Goal: Task Accomplishment & Management: Use online tool/utility

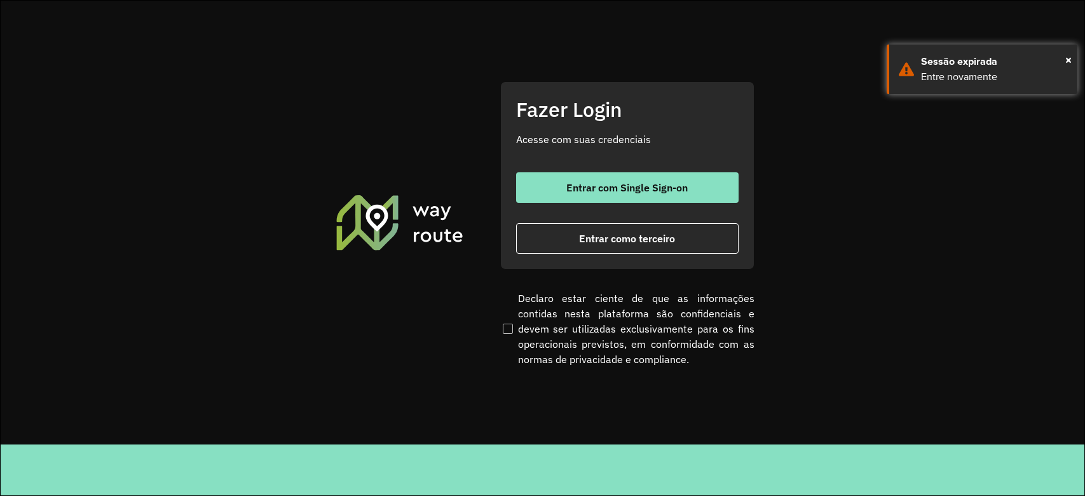
click at [570, 179] on button "Entrar com Single Sign-on" at bounding box center [627, 187] width 222 height 31
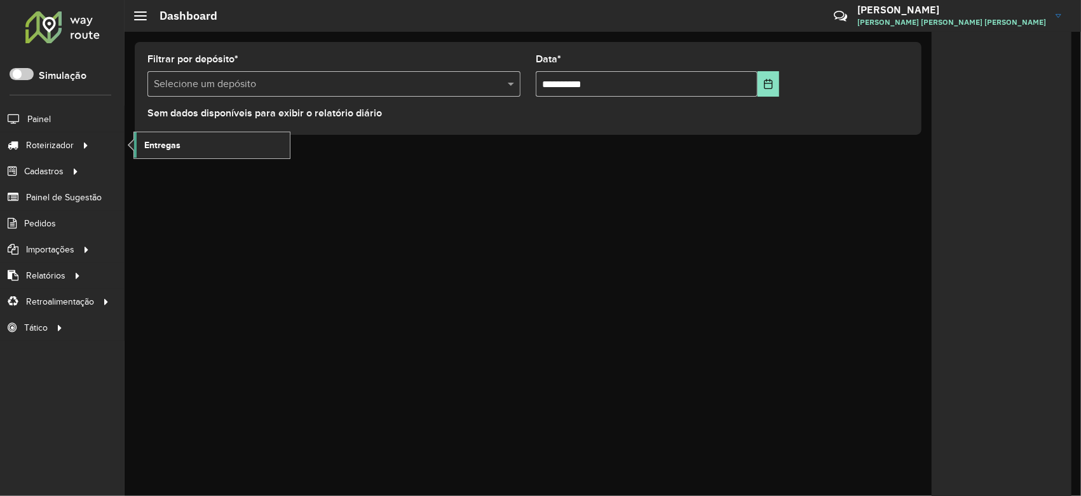
click at [135, 144] on link "Entregas" at bounding box center [212, 144] width 156 height 25
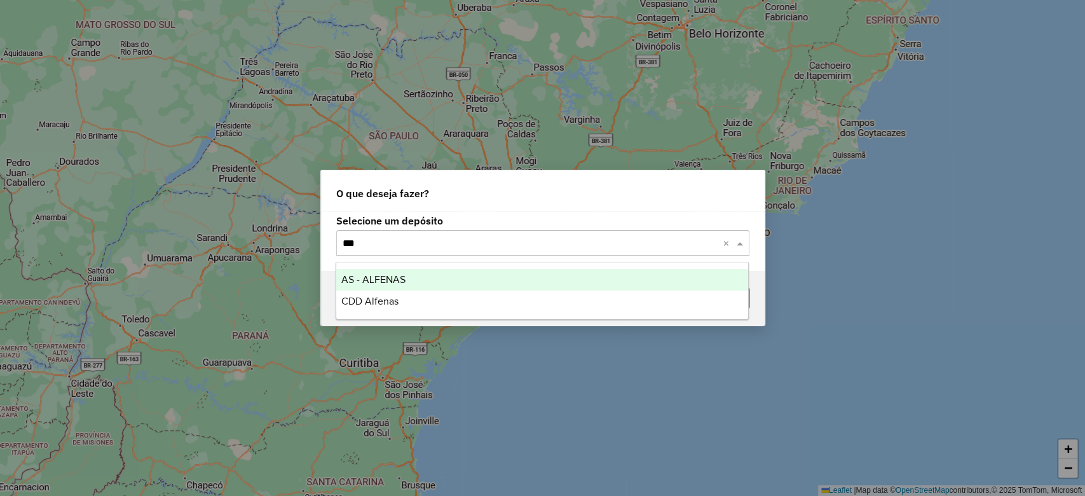
type input "****"
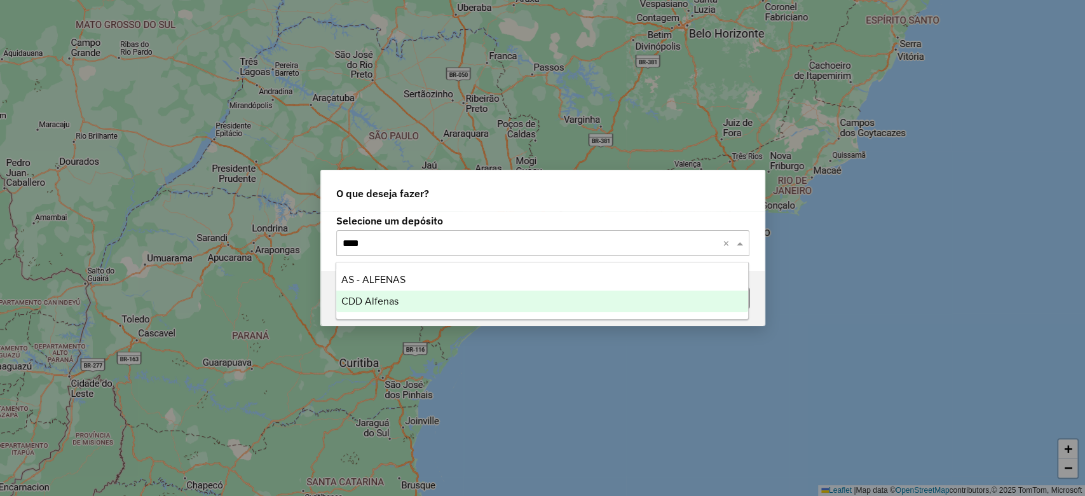
click at [355, 299] on span "CDD Alfenas" at bounding box center [369, 301] width 57 height 11
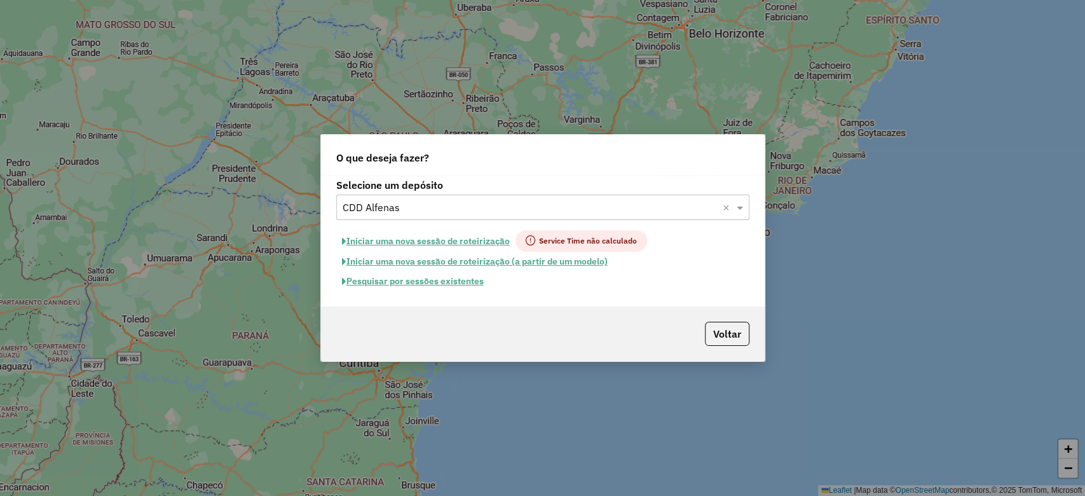
click at [425, 277] on button "Pesquisar por sessões existentes" at bounding box center [412, 281] width 153 height 20
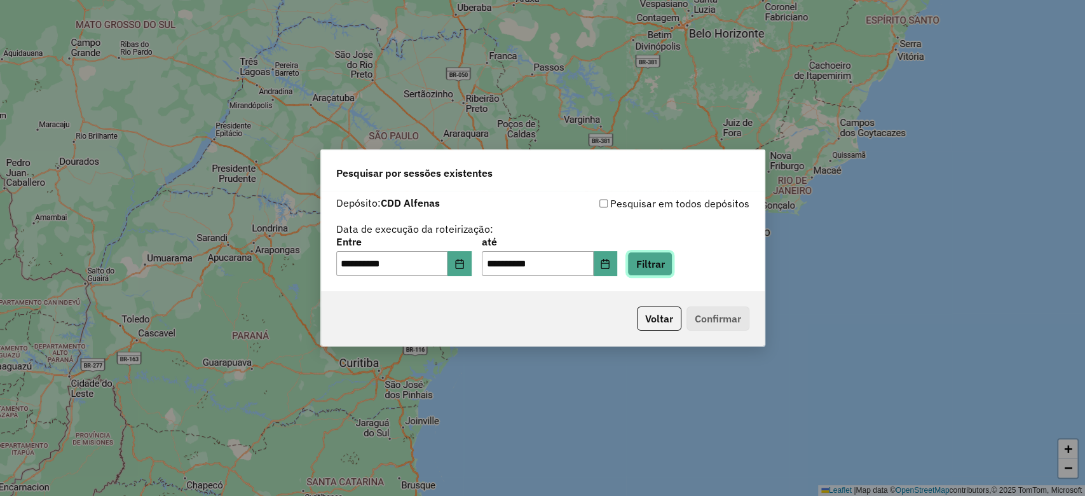
click at [672, 267] on button "Filtrar" at bounding box center [649, 264] width 45 height 24
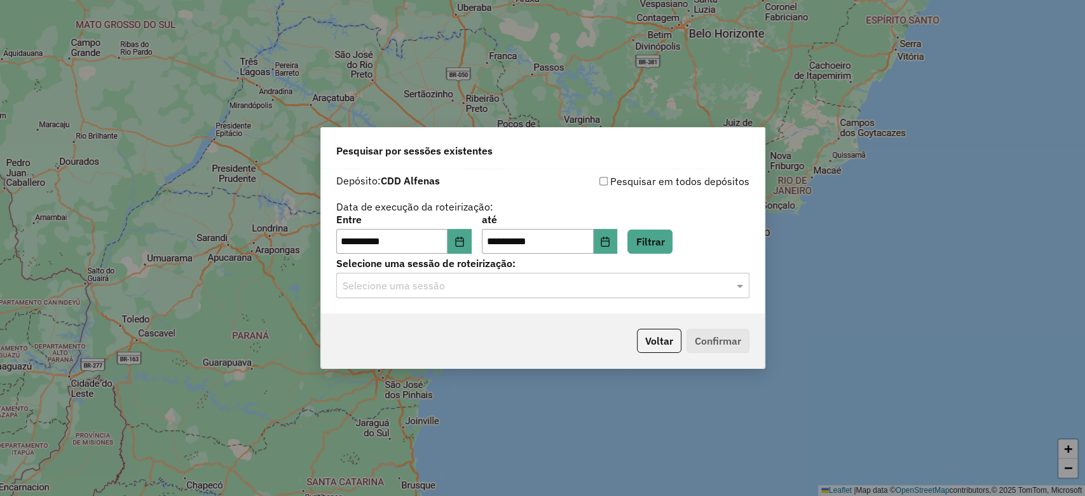
click at [475, 294] on div "Selecione uma sessão" at bounding box center [542, 285] width 413 height 25
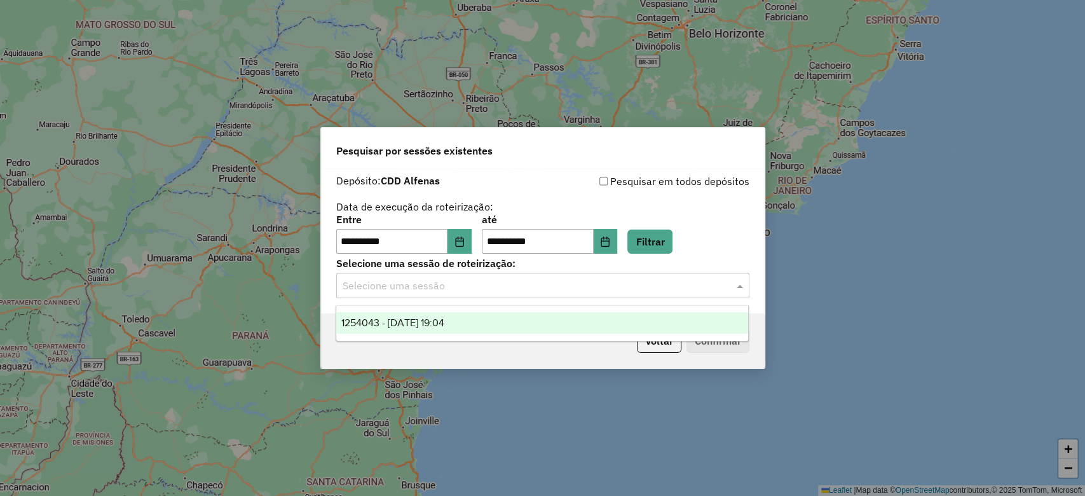
click at [479, 323] on div "1254043 - 27/08/2025 19:04" at bounding box center [542, 323] width 412 height 22
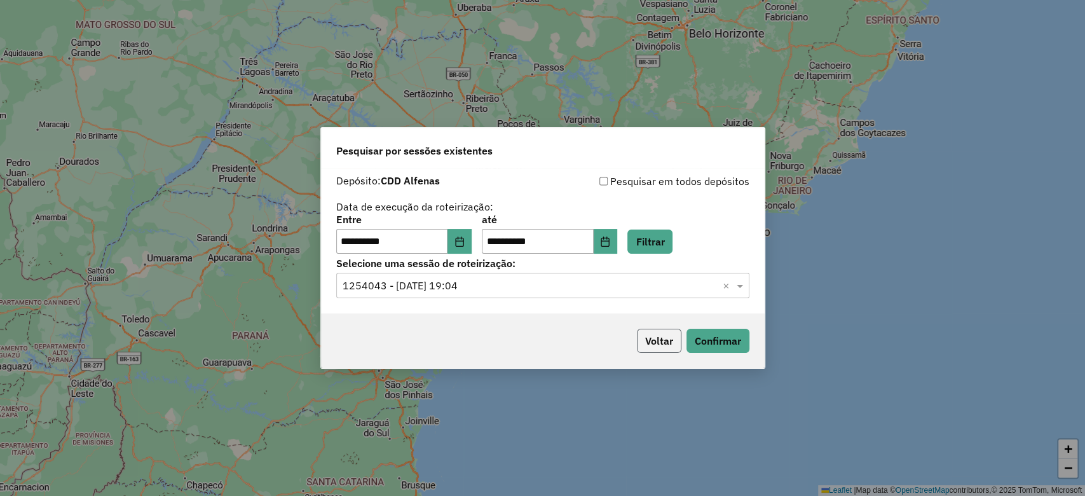
click at [664, 337] on button "Voltar" at bounding box center [659, 341] width 44 height 24
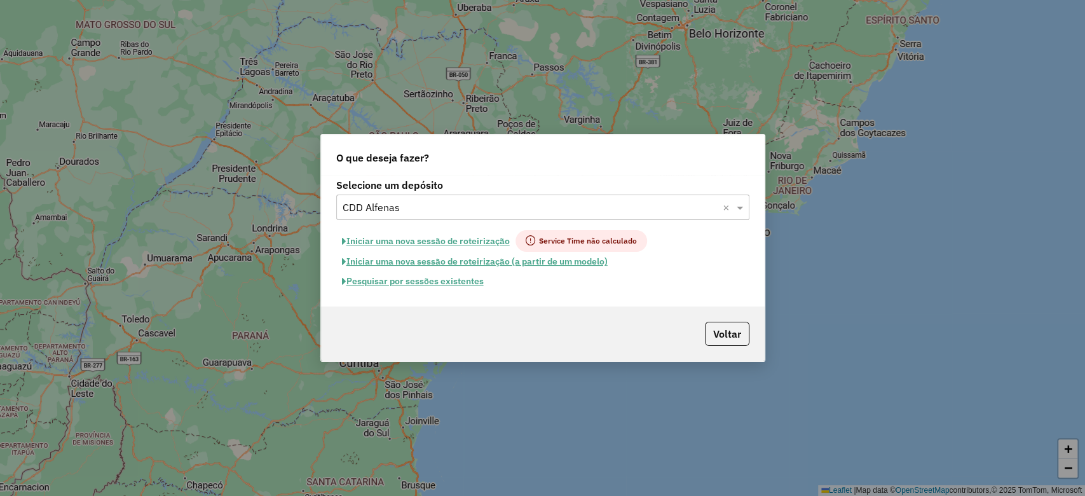
click at [445, 280] on button "Pesquisar por sessões existentes" at bounding box center [412, 281] width 153 height 20
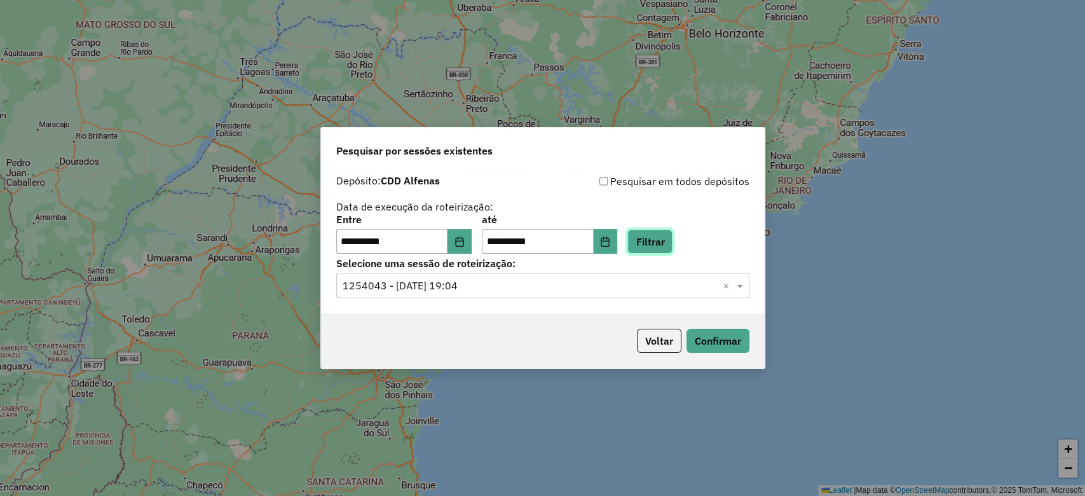
click at [663, 247] on button "Filtrar" at bounding box center [649, 241] width 45 height 24
click at [723, 341] on button "Confirmar" at bounding box center [717, 341] width 63 height 24
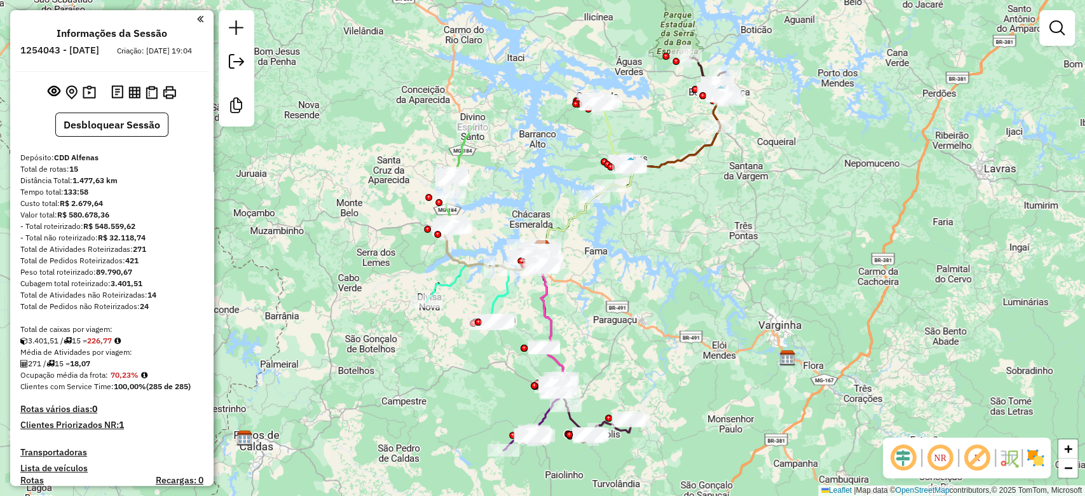
drag, startPoint x: 906, startPoint y: 460, endPoint x: 929, endPoint y: 459, distance: 22.9
click at [907, 460] on em at bounding box center [903, 457] width 31 height 31
click at [972, 458] on em at bounding box center [977, 457] width 31 height 31
click at [1028, 451] on img at bounding box center [1035, 457] width 20 height 20
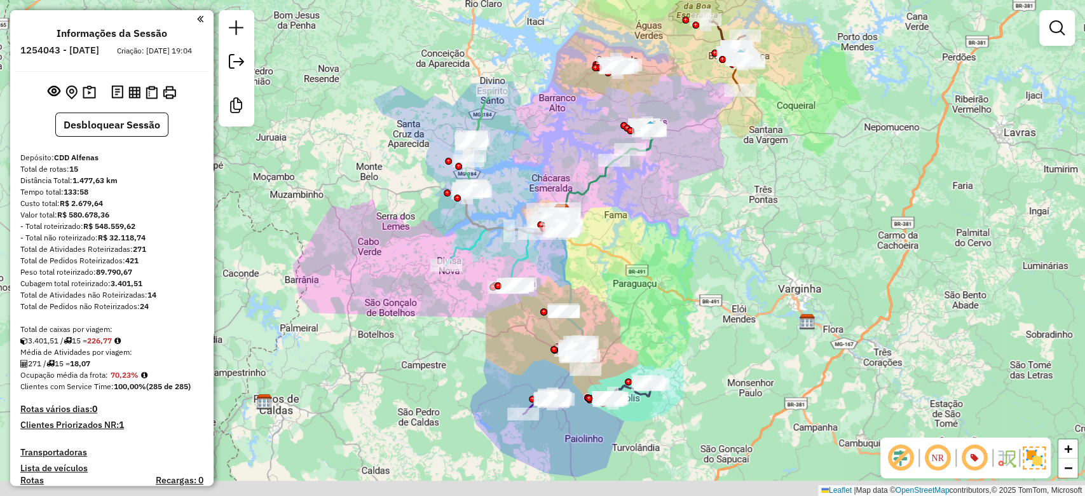
drag, startPoint x: 653, startPoint y: 304, endPoint x: 673, endPoint y: 268, distance: 42.1
click at [673, 268] on div "Janela de atendimento Grade de atendimento Capacidade Transportadoras Veículos …" at bounding box center [542, 248] width 1085 height 496
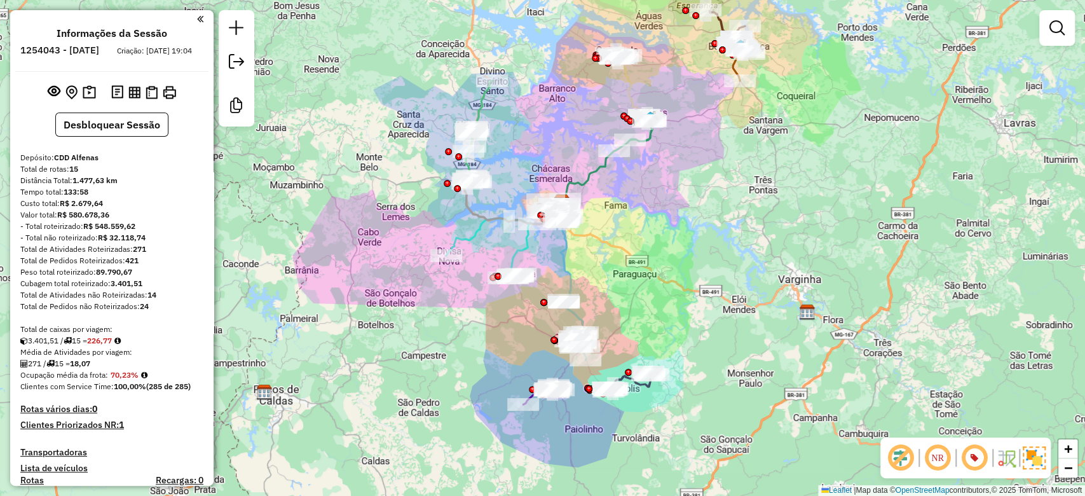
click at [686, 245] on div "Janela de atendimento Grade de atendimento Capacidade Transportadoras Veículos …" at bounding box center [542, 248] width 1085 height 496
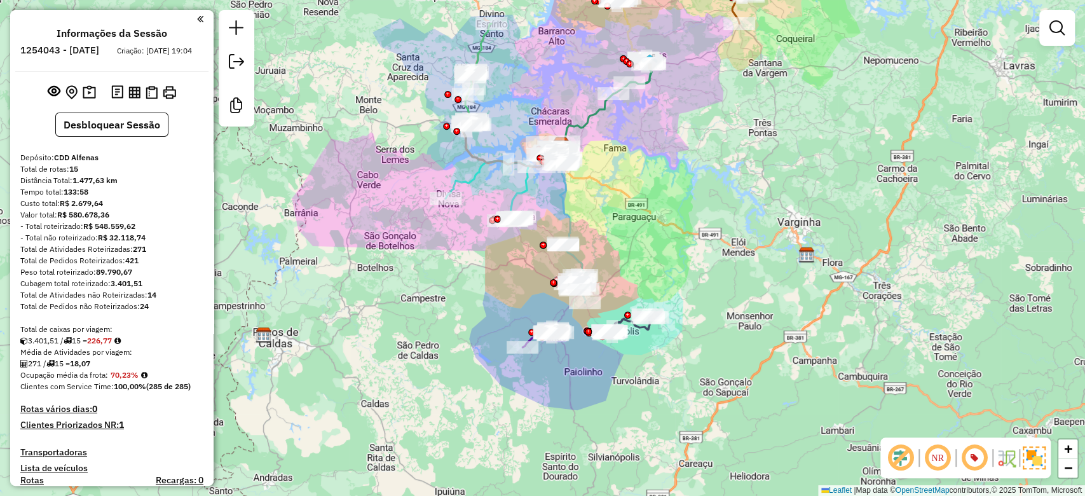
drag, startPoint x: 651, startPoint y: 326, endPoint x: 649, endPoint y: 262, distance: 64.2
click at [649, 262] on div "Janela de atendimento Grade de atendimento Capacidade Transportadoras Veículos …" at bounding box center [542, 248] width 1085 height 496
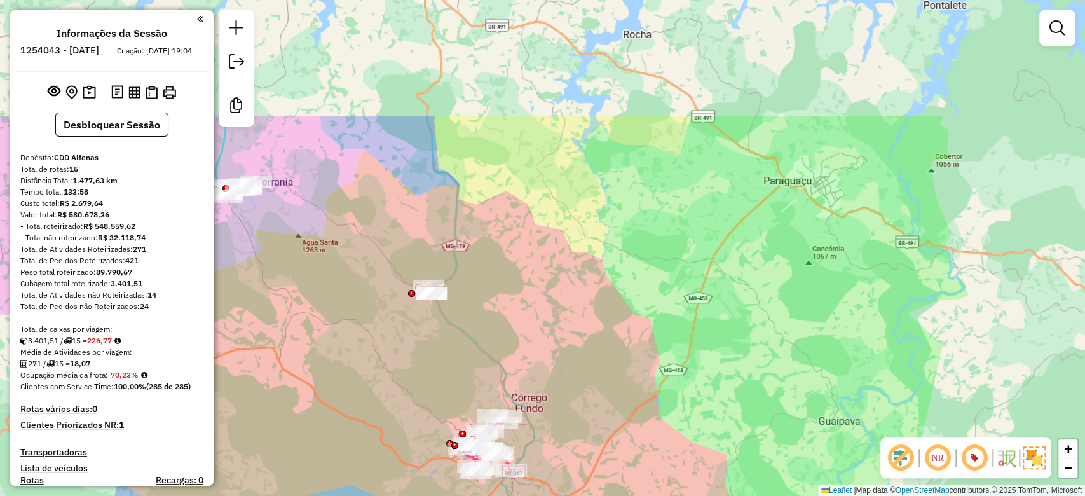
drag, startPoint x: 606, startPoint y: 233, endPoint x: 630, endPoint y: 458, distance: 226.3
click at [636, 449] on div "Janela de atendimento Grade de atendimento Capacidade Transportadoras Veículos …" at bounding box center [542, 248] width 1085 height 496
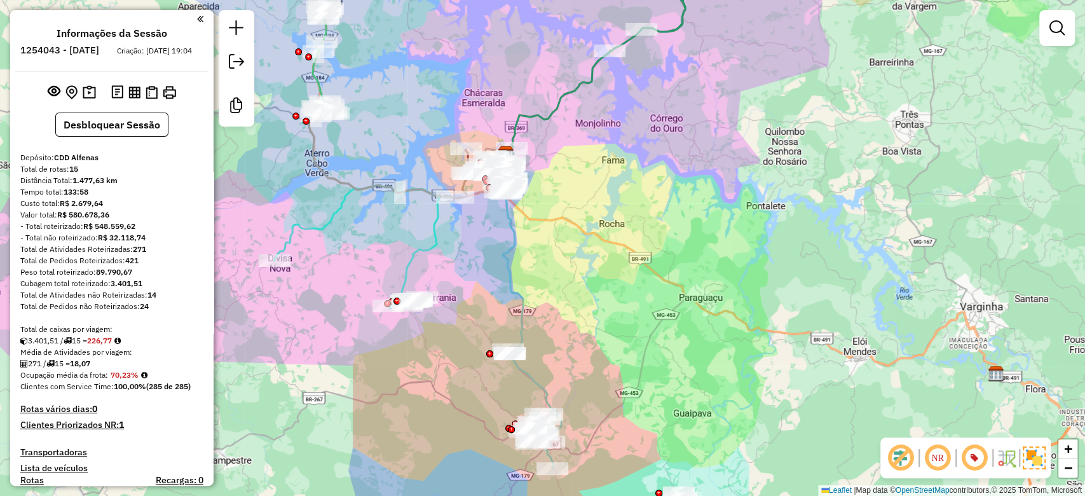
scroll to position [819, 0]
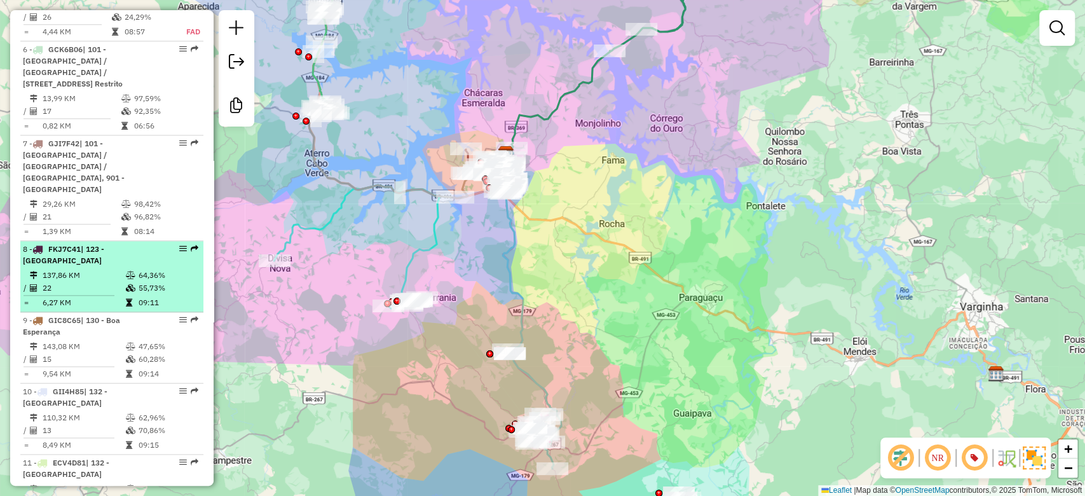
click at [156, 278] on td "64,36%" at bounding box center [168, 275] width 60 height 13
select select "**********"
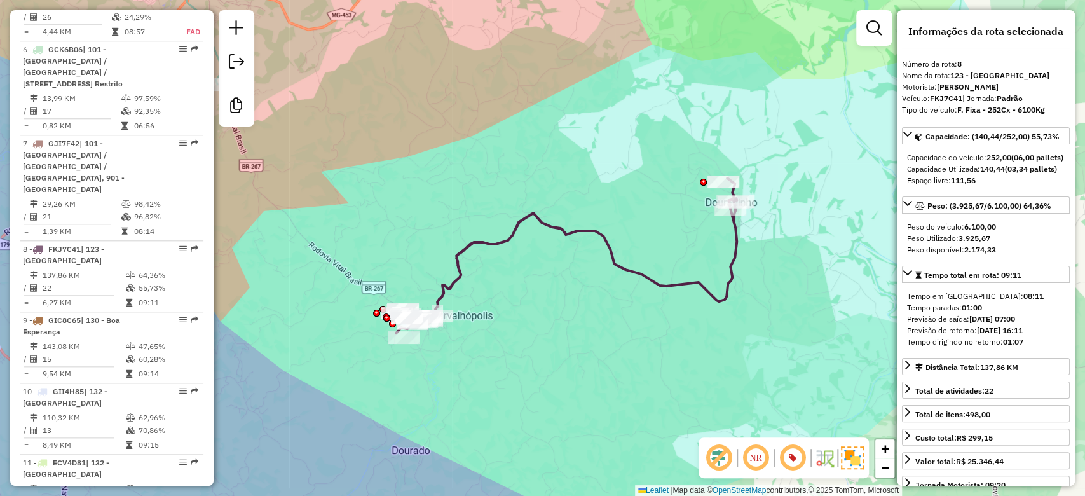
drag, startPoint x: 611, startPoint y: 308, endPoint x: 571, endPoint y: 302, distance: 41.2
click at [571, 302] on div "Janela de atendimento Grade de atendimento Capacidade Transportadoras Veículos …" at bounding box center [542, 248] width 1085 height 496
click at [408, 168] on div "Rota 8 - Placa FKJ7C41 82007370 - PESQUEIRO RANCHAO Janela de atendimento Grade…" at bounding box center [542, 248] width 1085 height 496
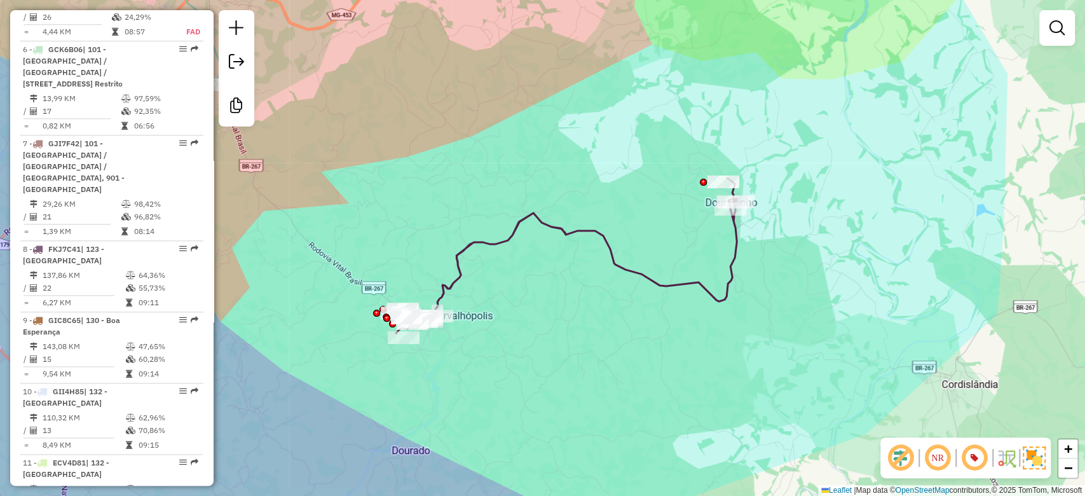
scroll to position [571, 0]
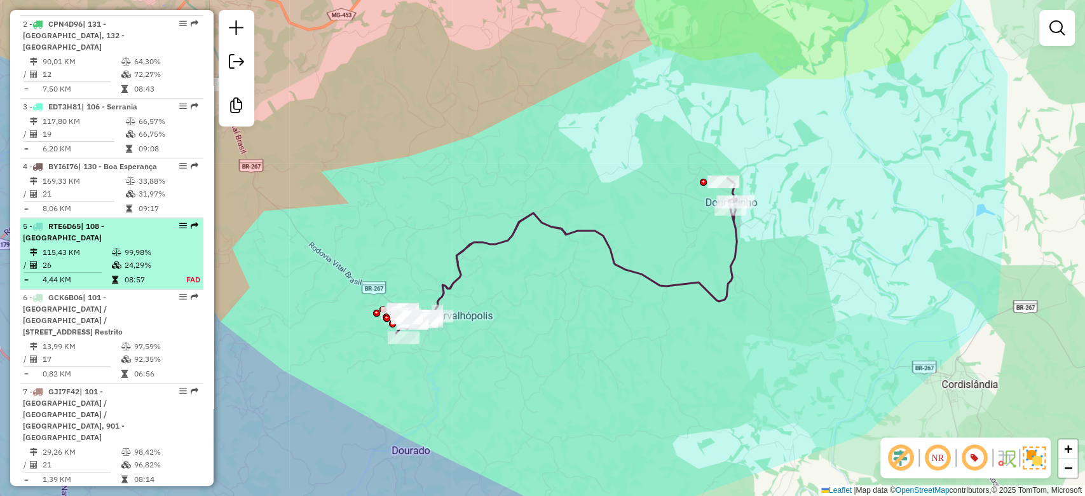
click at [120, 286] on td at bounding box center [117, 279] width 13 height 13
select select "**********"
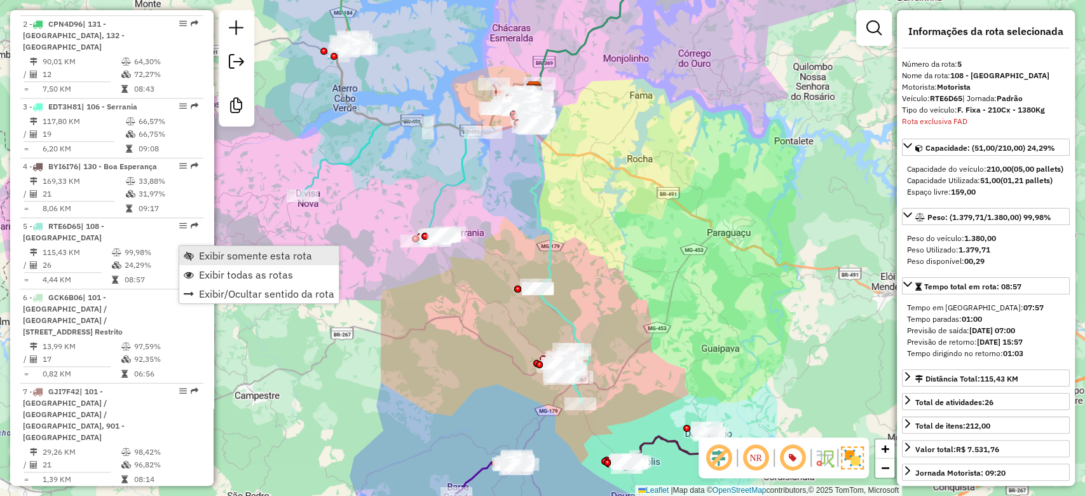
click at [228, 261] on span "Exibir somente esta rota" at bounding box center [255, 255] width 113 height 10
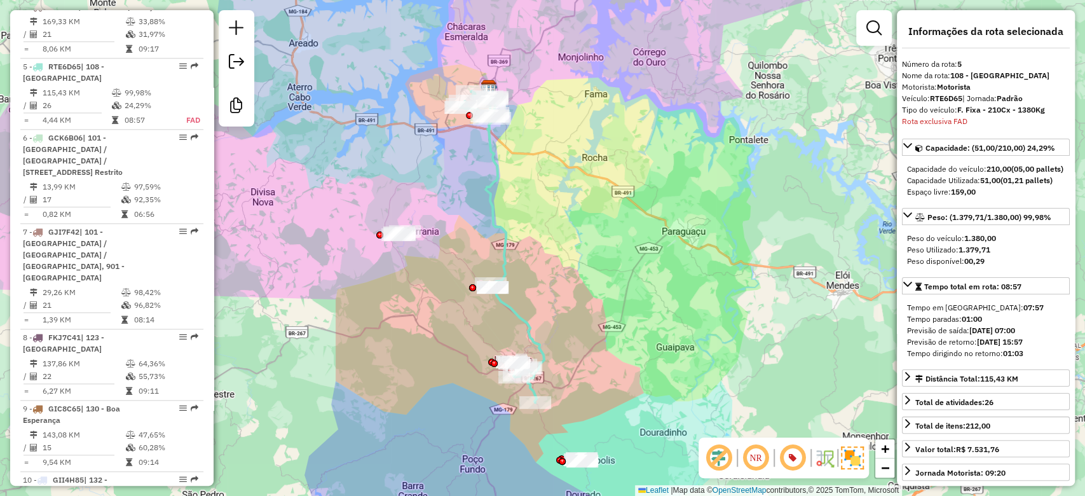
drag, startPoint x: 663, startPoint y: 262, endPoint x: 649, endPoint y: 262, distance: 14.6
click at [649, 262] on div "Janela de atendimento Grade de atendimento Capacidade Transportadoras Veículos …" at bounding box center [542, 248] width 1085 height 496
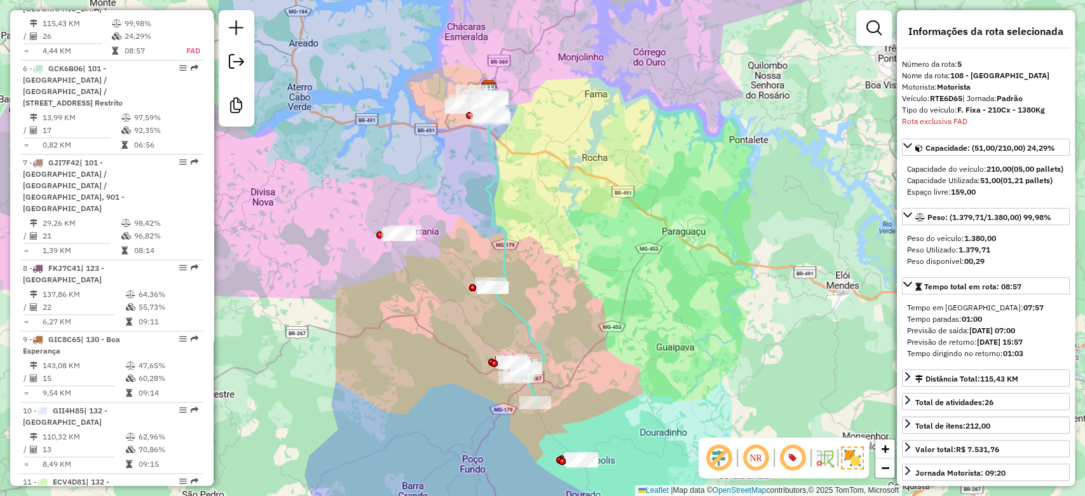
scroll to position [801, 0]
click at [621, 260] on div "Rota 5 - Placa RTE6D65 82008365 - [PERSON_NAME] de atendimento Grade de atendim…" at bounding box center [542, 248] width 1085 height 496
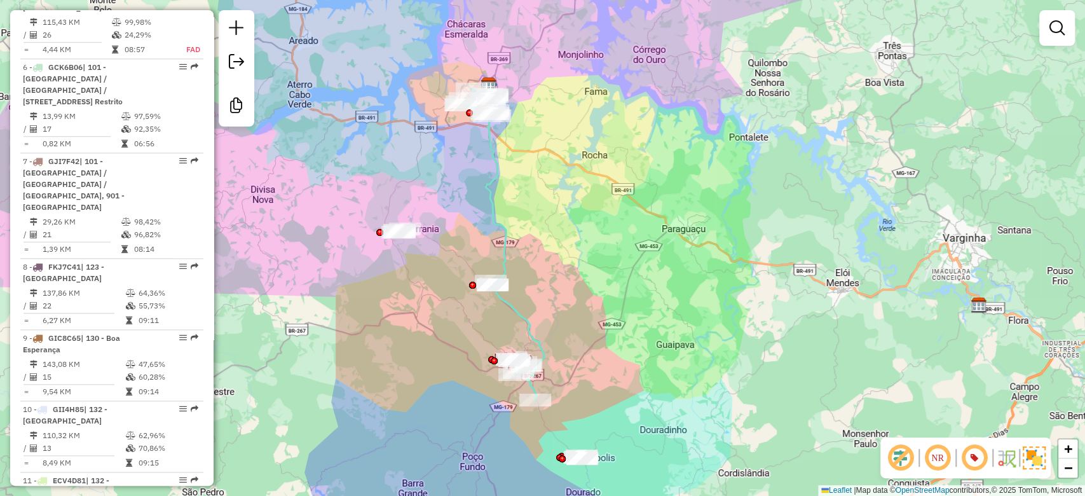
drag, startPoint x: 689, startPoint y: 310, endPoint x: 669, endPoint y: 217, distance: 95.6
click at [670, 218] on div "Janela de atendimento Grade de atendimento Capacidade Transportadoras Veículos …" at bounding box center [542, 248] width 1085 height 496
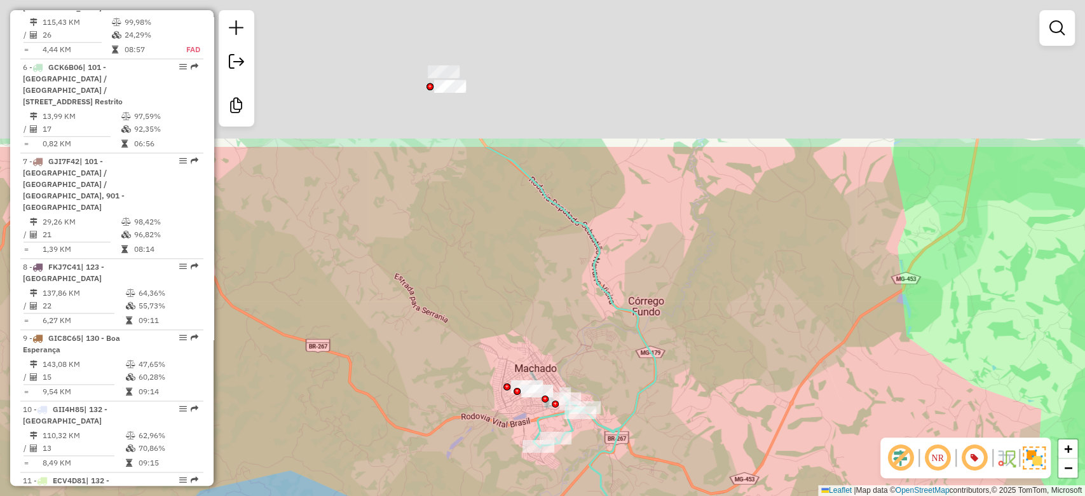
drag, startPoint x: 445, startPoint y: 402, endPoint x: 447, endPoint y: 491, distance: 89.0
click at [447, 489] on div "Janela de atendimento Grade de atendimento Capacidade Transportadoras Veículos …" at bounding box center [542, 248] width 1085 height 496
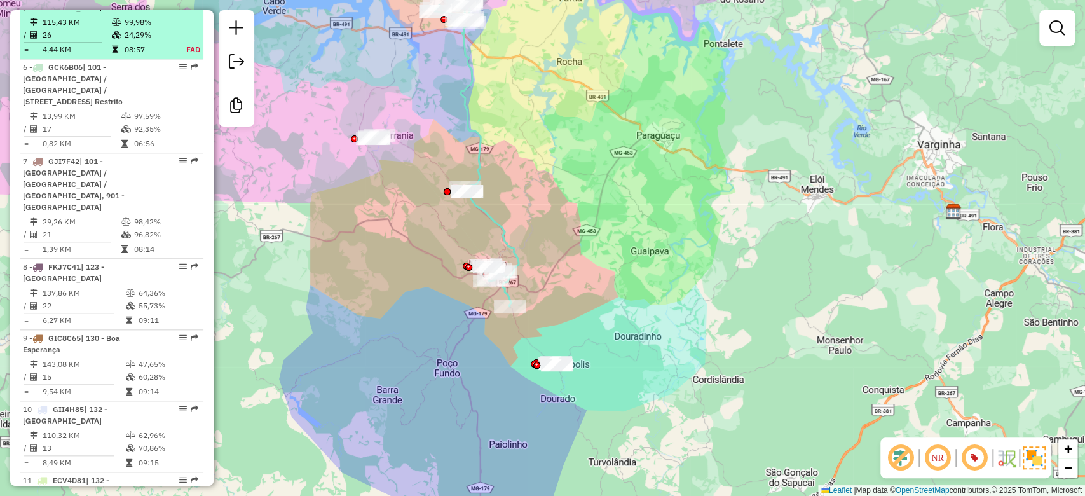
click at [124, 41] on td "24,29%" at bounding box center [149, 35] width 50 height 13
select select "**********"
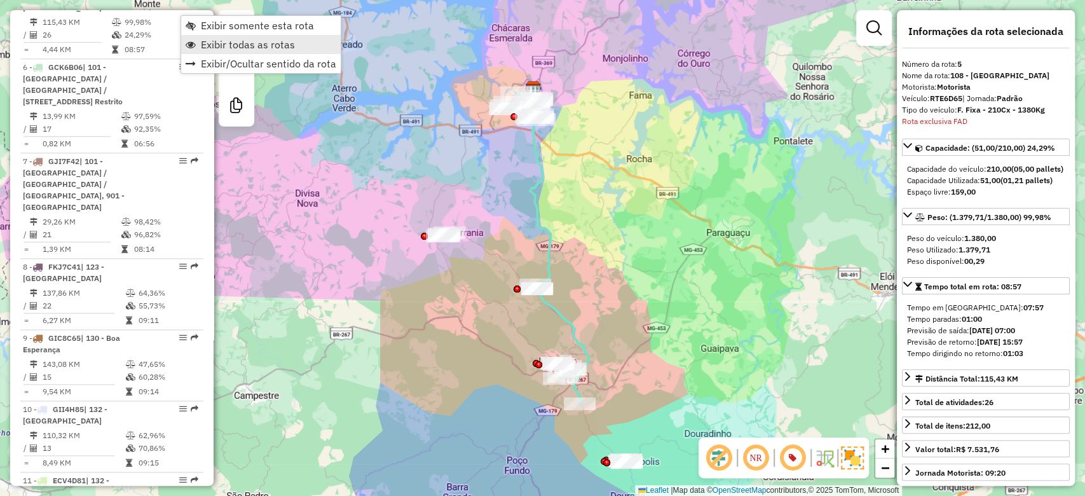
click at [194, 48] on span "Exibir todas as rotas" at bounding box center [191, 44] width 10 height 10
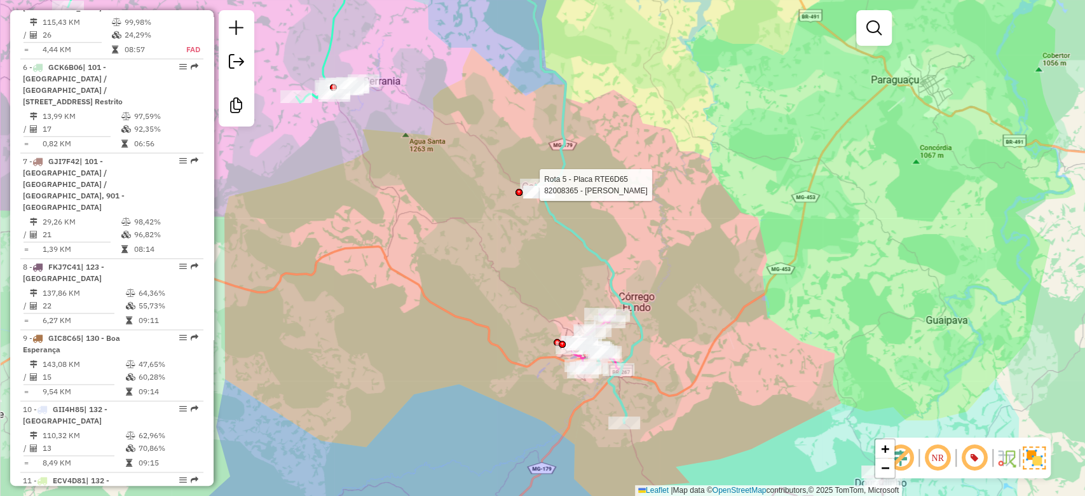
select select "**********"
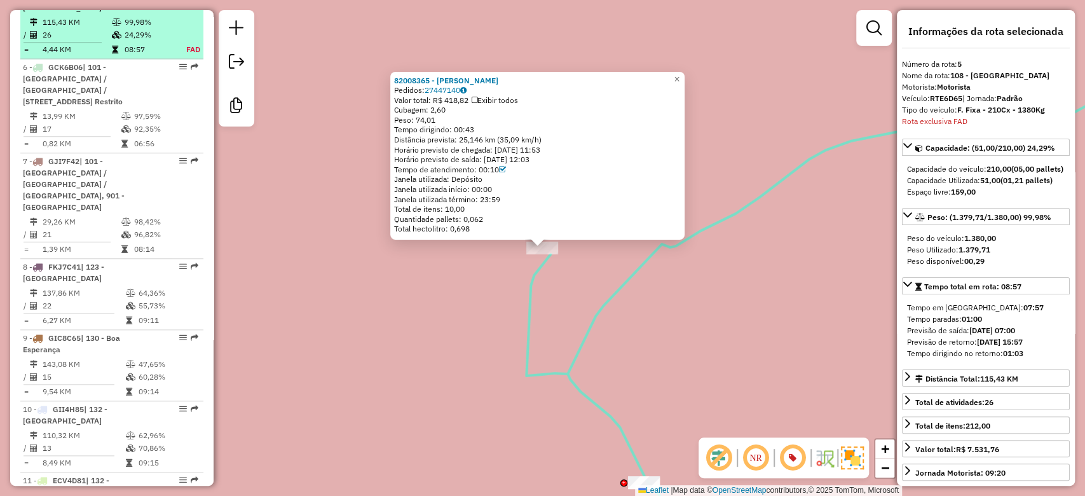
click at [78, 56] on td "4,44 KM" at bounding box center [76, 49] width 69 height 13
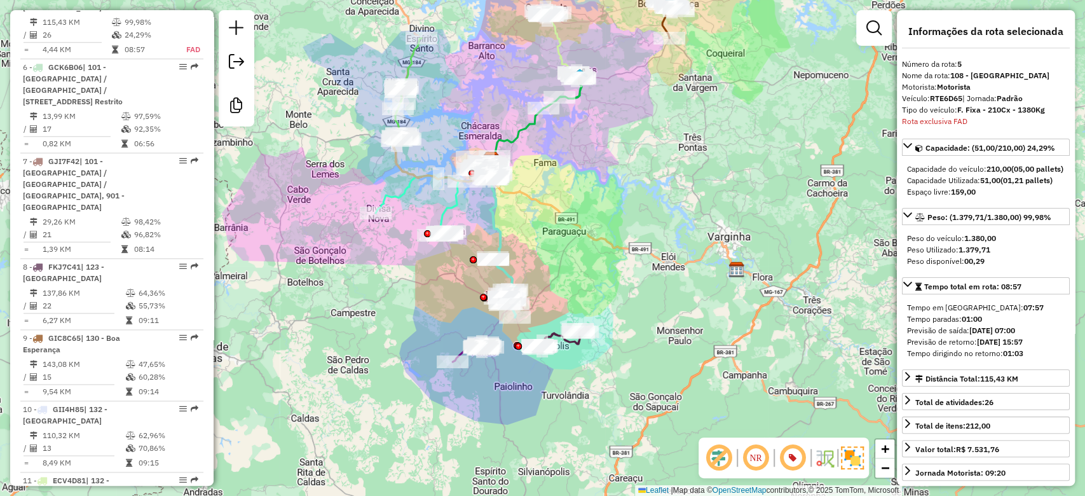
drag, startPoint x: 716, startPoint y: 209, endPoint x: 605, endPoint y: 247, distance: 117.6
click at [605, 247] on div "Janela de atendimento Grade de atendimento Capacidade Transportadoras Veículos …" at bounding box center [542, 248] width 1085 height 496
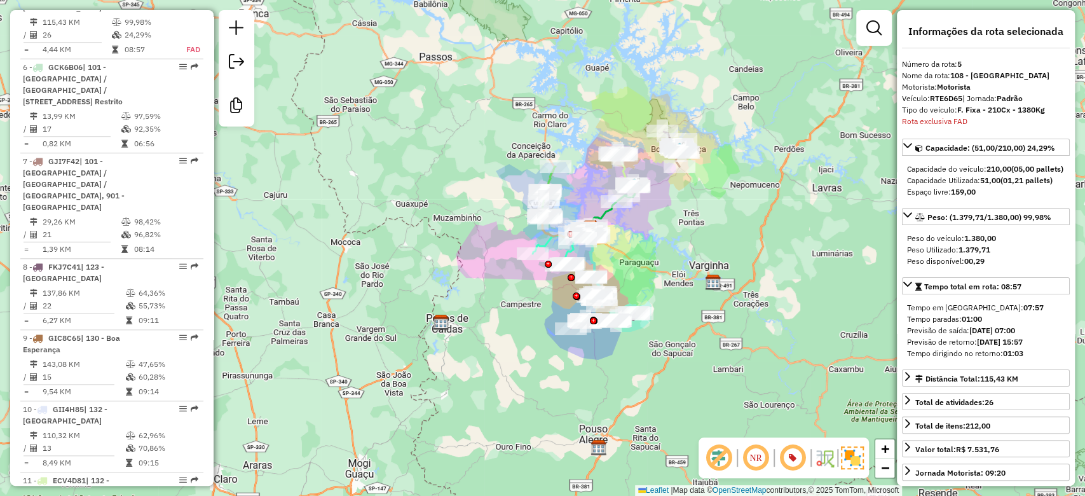
drag, startPoint x: 732, startPoint y: 181, endPoint x: 715, endPoint y: 188, distance: 18.5
click at [715, 188] on div "Janela de atendimento Grade de atendimento Capacidade Transportadoras Veículos …" at bounding box center [542, 248] width 1085 height 496
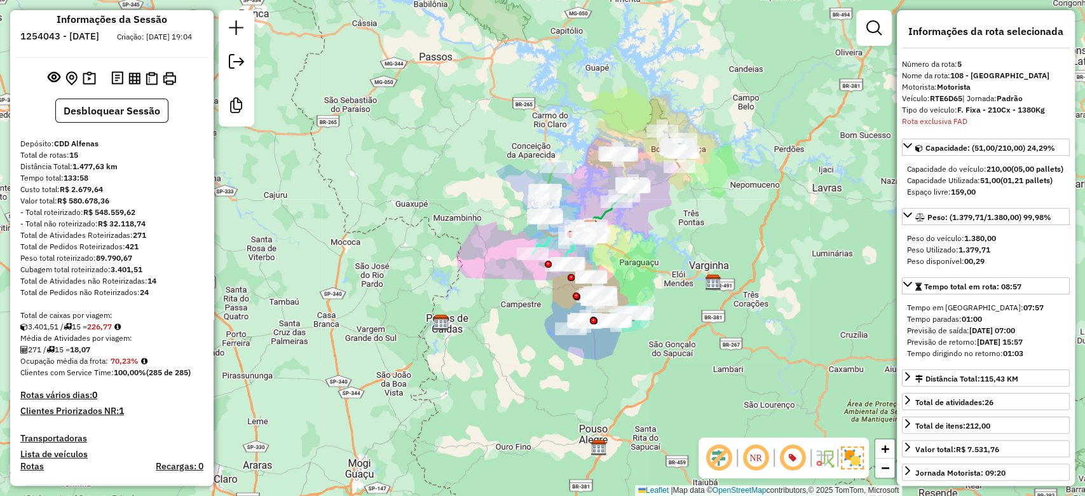
scroll to position [0, 0]
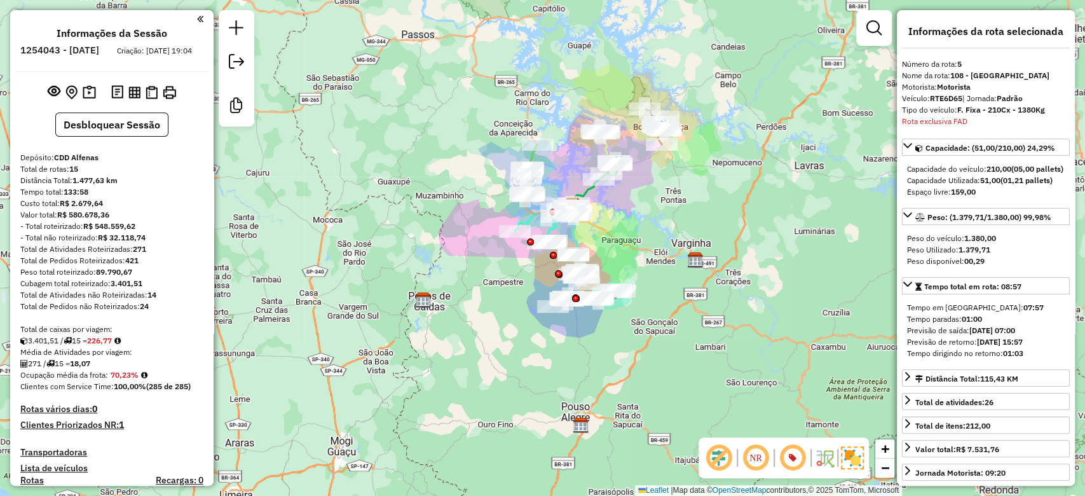
drag, startPoint x: 724, startPoint y: 233, endPoint x: 705, endPoint y: 210, distance: 30.2
click at [705, 210] on div "Janela de atendimento Grade de atendimento Capacidade Transportadoras Veículos …" at bounding box center [542, 248] width 1085 height 496
